Goal: Navigation & Orientation: Find specific page/section

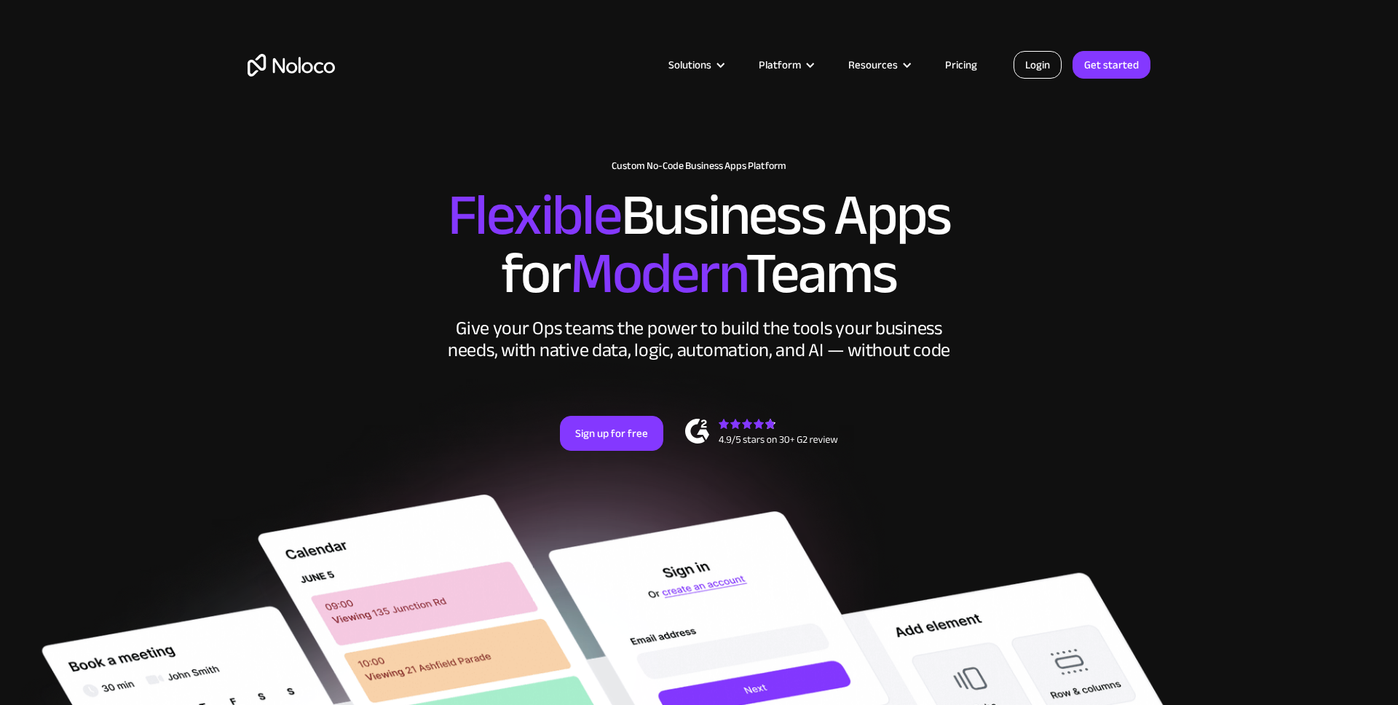
click at [1029, 64] on link "Login" at bounding box center [1038, 65] width 48 height 28
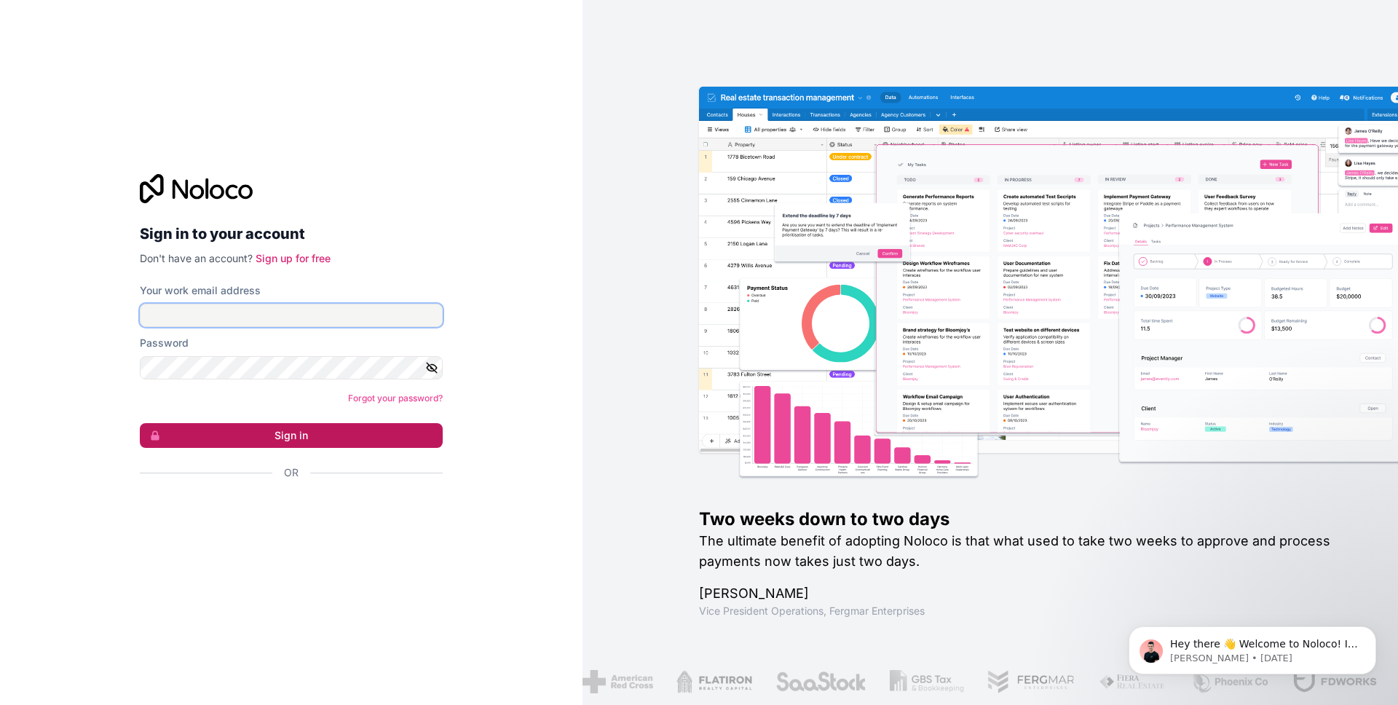
type input "info@prescientist.org"
click at [295, 444] on button "Sign in" at bounding box center [291, 435] width 303 height 25
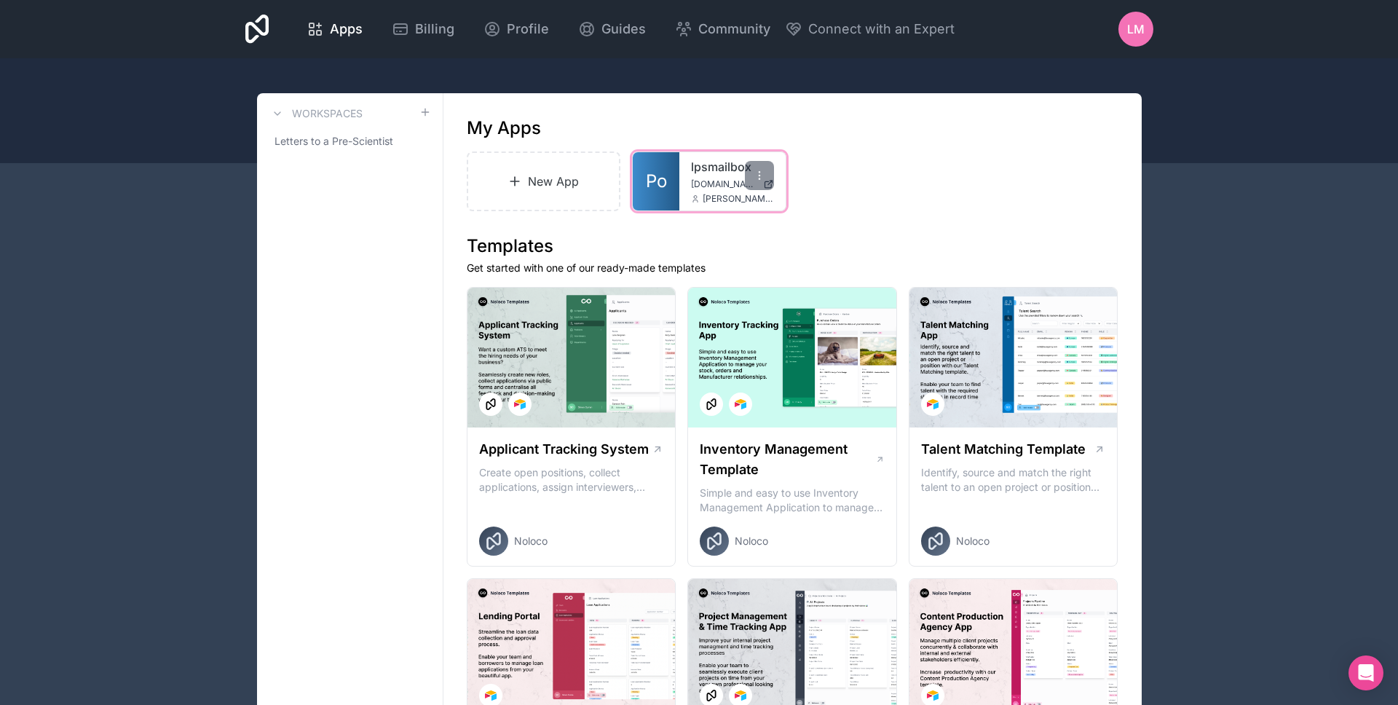
click at [704, 168] on link "lpsmailbox" at bounding box center [732, 166] width 83 height 17
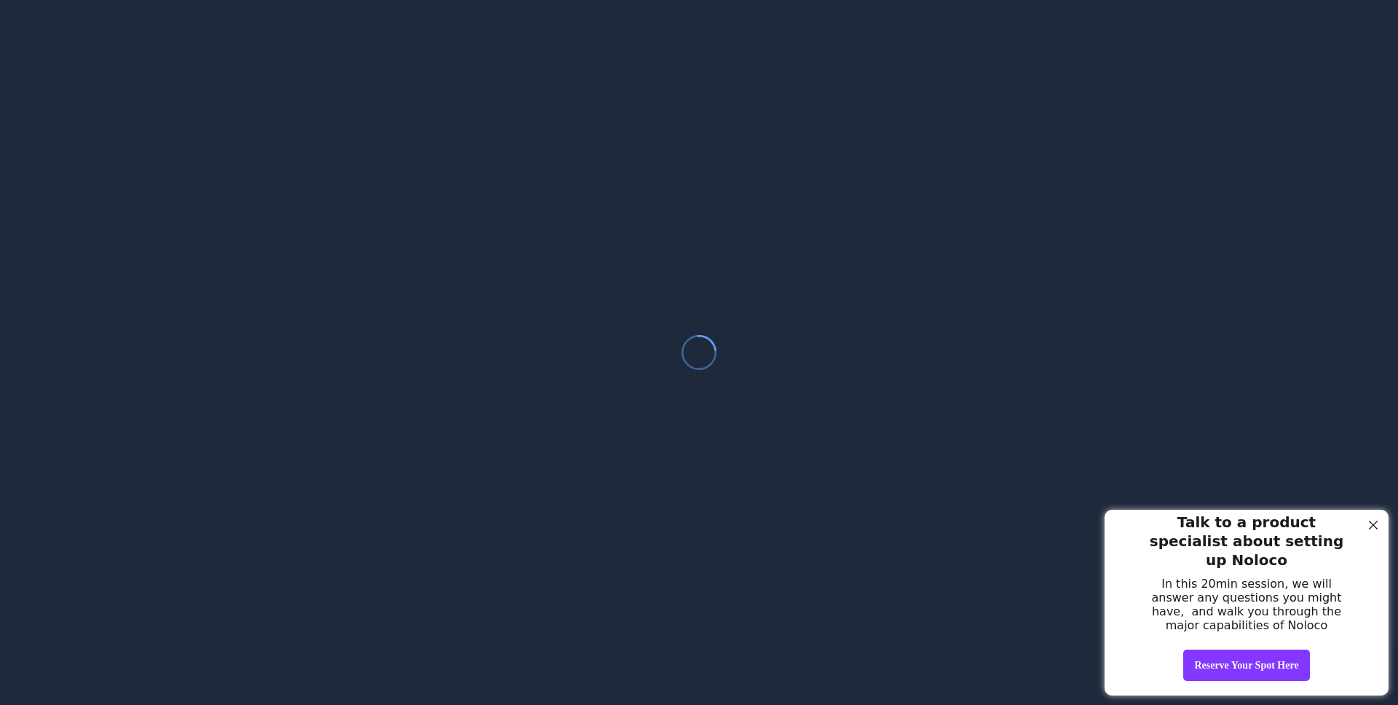
click at [1144, 560] on div "Talk to a product specialist about setting up Noloco In this 20min session, we …" at bounding box center [1247, 572] width 284 height 127
click at [1251, 577] on span "In this 20min session, we will answer any questions you might have, and walk yo…" at bounding box center [1247, 604] width 190 height 55
click at [1371, 530] on div at bounding box center [1373, 525] width 19 height 19
